Goal: Information Seeking & Learning: Check status

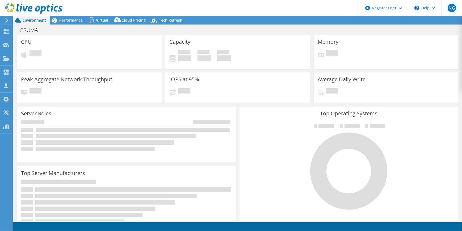
select select "USWest"
select select "USD"
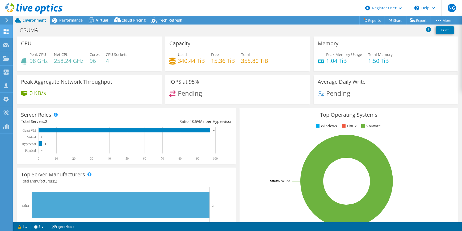
drag, startPoint x: 8, startPoint y: 21, endPoint x: 9, endPoint y: 26, distance: 5.2
click at [8, 21] on icon at bounding box center [7, 20] width 4 height 5
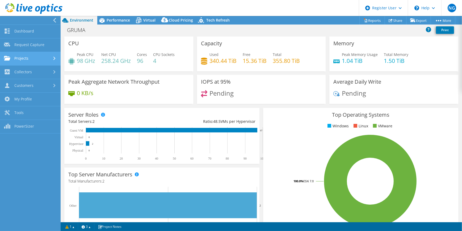
click at [21, 58] on link "Projects" at bounding box center [30, 59] width 61 height 14
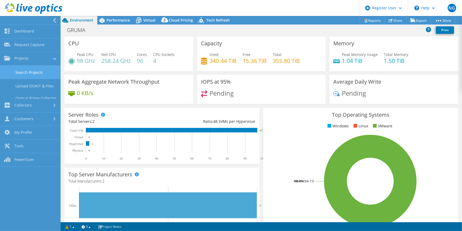
click at [28, 74] on link "Search Projects" at bounding box center [30, 72] width 61 height 14
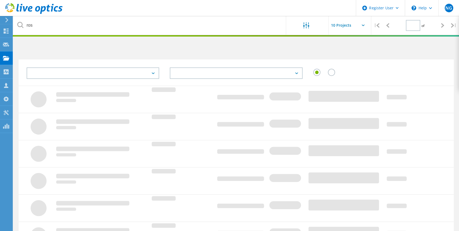
type input "1"
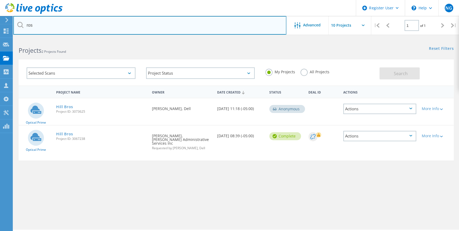
drag, startPoint x: 48, startPoint y: 22, endPoint x: 26, endPoint y: 22, distance: 22.3
click at [26, 22] on input "ros" at bounding box center [149, 25] width 273 height 19
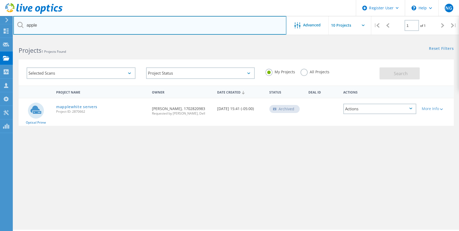
drag, startPoint x: 52, startPoint y: 24, endPoint x: 22, endPoint y: 24, distance: 30.6
click at [22, 24] on div "apple" at bounding box center [149, 25] width 273 height 19
paste input "davidjohnson@johnson-inc.net"
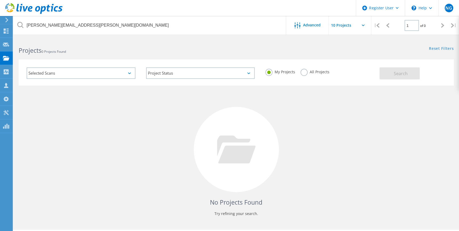
click at [305, 62] on div "Selected Scans Project Status In Progress Complete Published Anonymous Archived…" at bounding box center [236, 72] width 435 height 26
drag, startPoint x: 304, startPoint y: 63, endPoint x: 306, endPoint y: 73, distance: 10.3
click at [306, 73] on label "All Projects" at bounding box center [314, 71] width 29 height 5
click at [0, 0] on input "All Projects" at bounding box center [0, 0] width 0 height 0
click at [399, 66] on div "Search" at bounding box center [415, 70] width 72 height 17
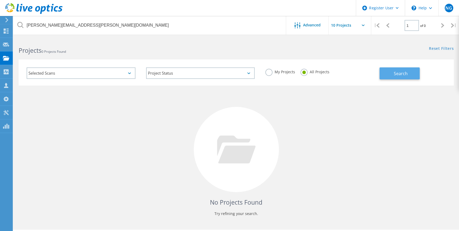
click at [395, 73] on span "Search" at bounding box center [400, 73] width 14 height 6
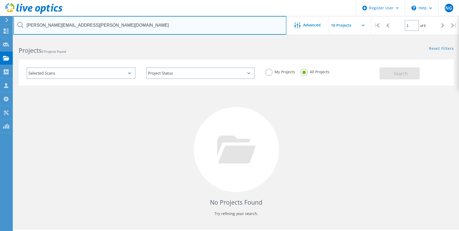
drag, startPoint x: 117, startPoint y: 24, endPoint x: 8, endPoint y: 24, distance: 109.0
click at [8, 39] on div "Register User \n Help Explore Helpful Articles Contact Support NG Dell User Nao…" at bounding box center [229, 142] width 459 height 207
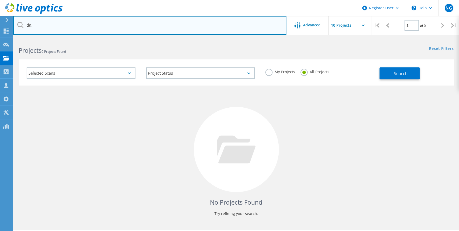
type input "d"
paste input "rfarrey@communitybankgalena.com"
type input "rfarrey@communitybankgalena.com"
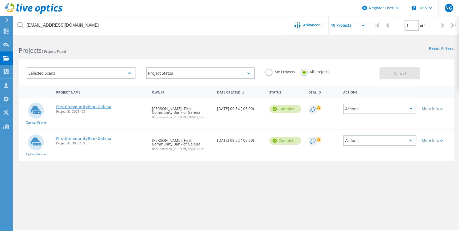
click at [94, 107] on link "FirstCommunityBankGalena" at bounding box center [83, 107] width 55 height 4
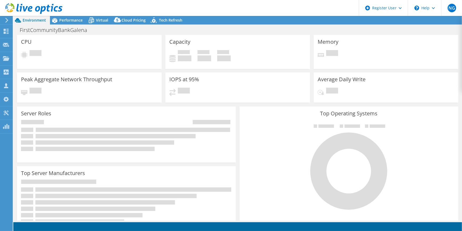
select select "USD"
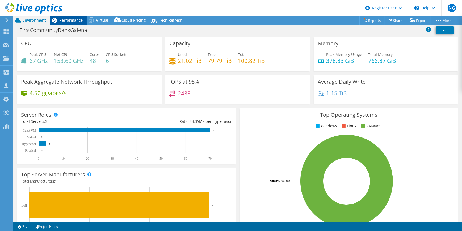
click at [82, 20] on div "Performance" at bounding box center [68, 20] width 37 height 9
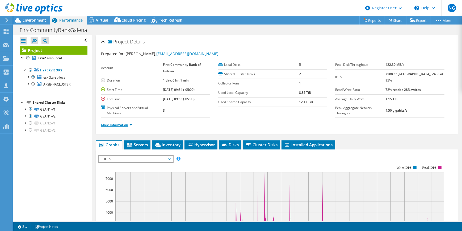
click at [132, 123] on link "More Information" at bounding box center [116, 124] width 31 height 5
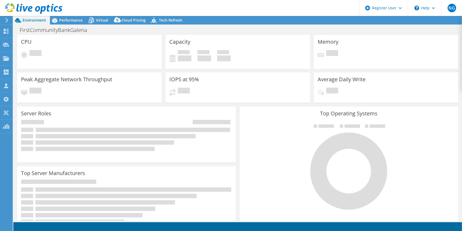
select select "USD"
